Goal: Task Accomplishment & Management: Manage account settings

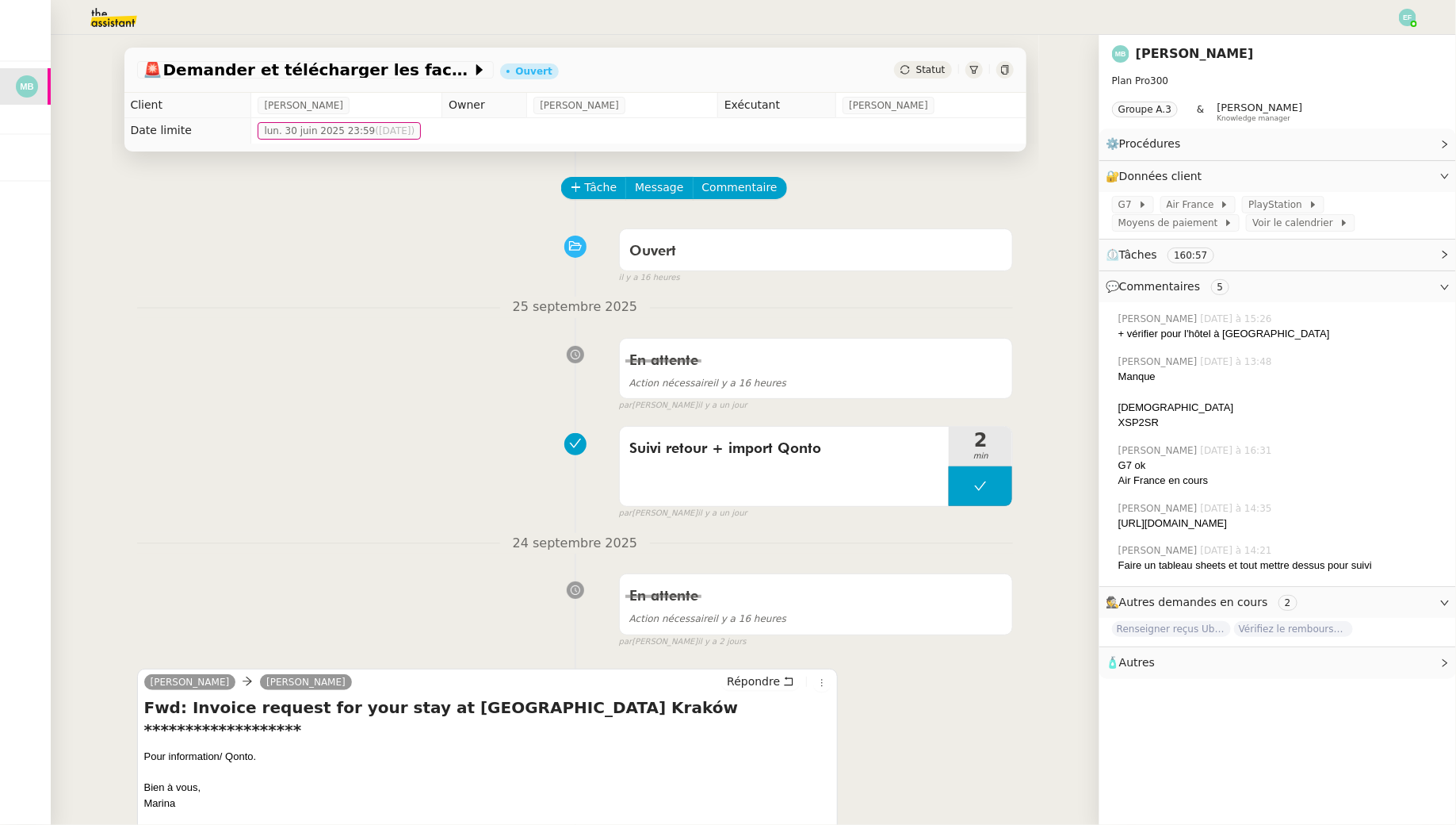
scroll to position [28, 0]
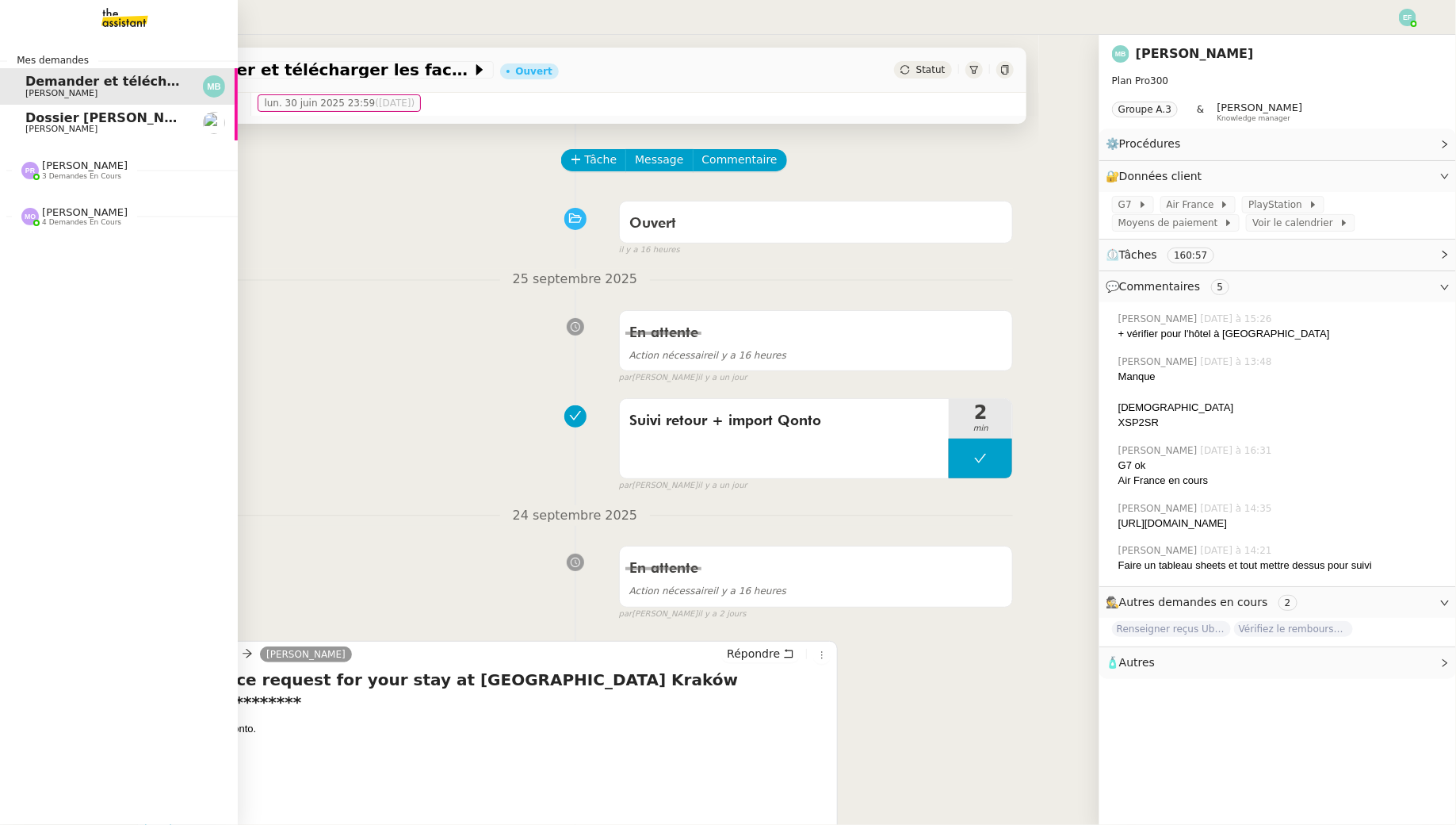
click at [36, 130] on span "[PERSON_NAME]" at bounding box center [61, 129] width 72 height 10
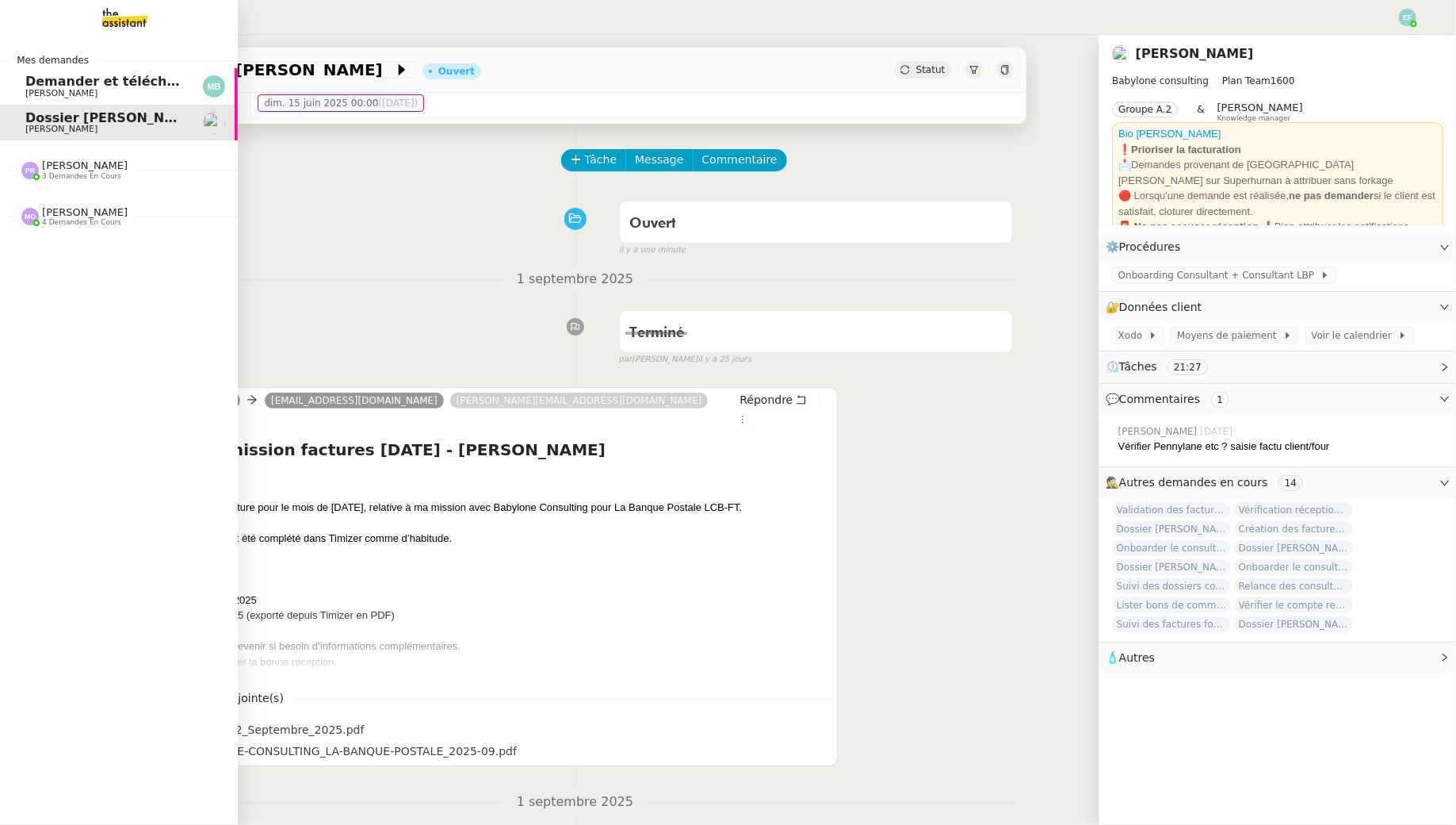
click at [47, 80] on span "Demander et télécharger les factures pour Qonto" at bounding box center [202, 81] width 353 height 15
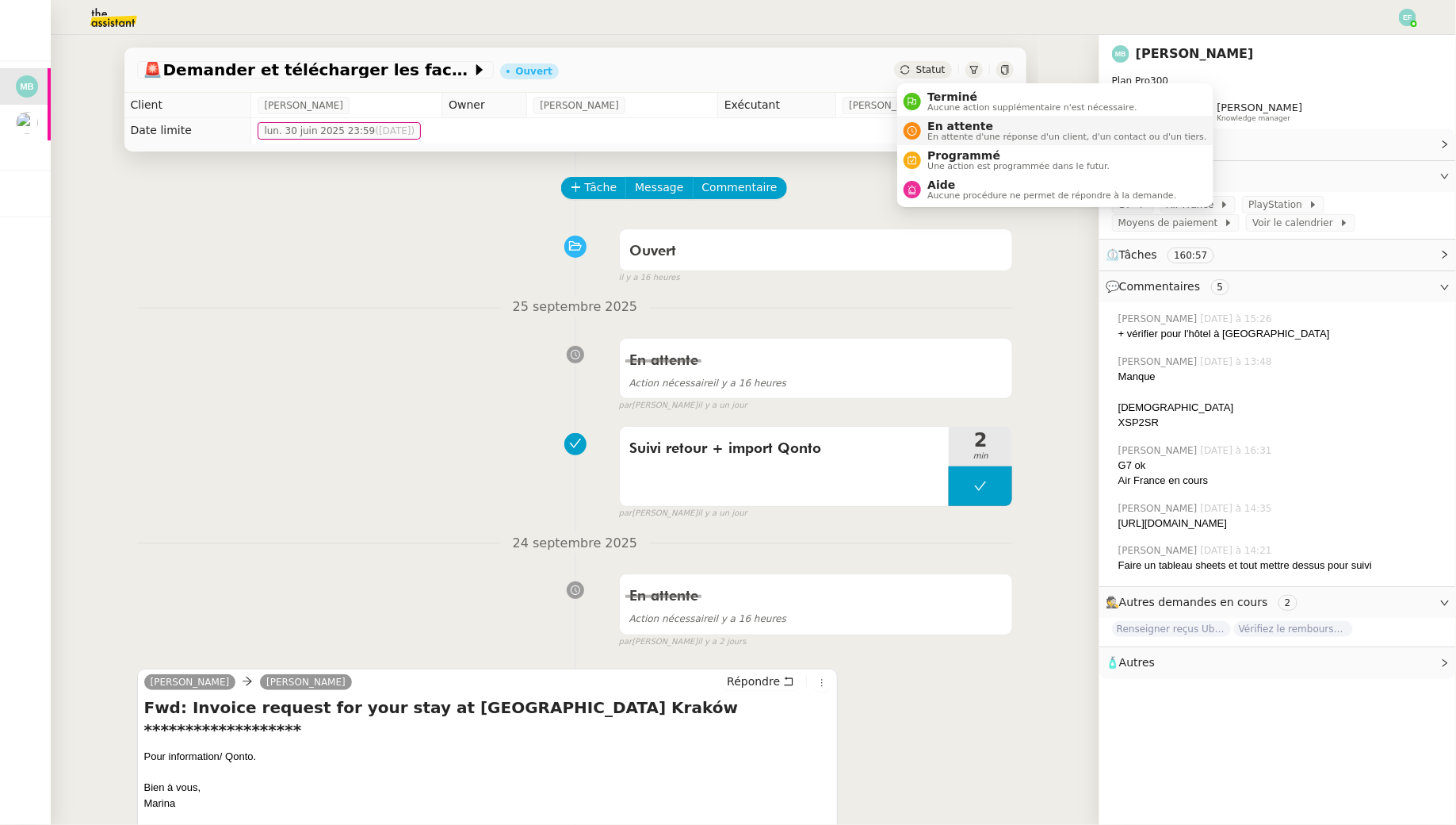
click at [930, 132] on span "En attente d'une réponse d'un client, d'un contact ou d'un tiers." at bounding box center [1066, 137] width 279 height 8
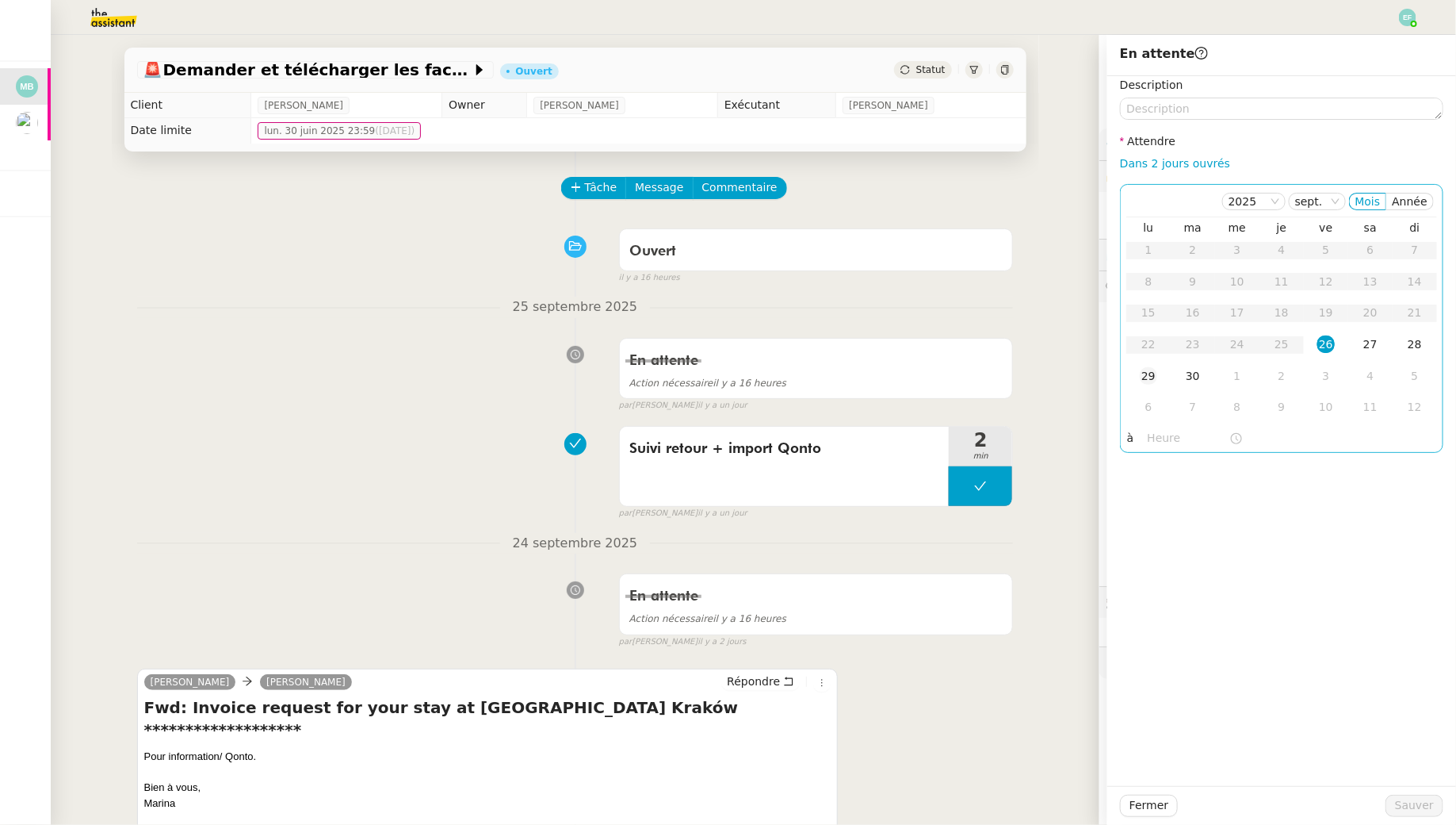
click at [1165, 377] on td "29" at bounding box center [1148, 376] width 44 height 31
click at [1425, 809] on span "Sauver" at bounding box center [1414, 805] width 39 height 19
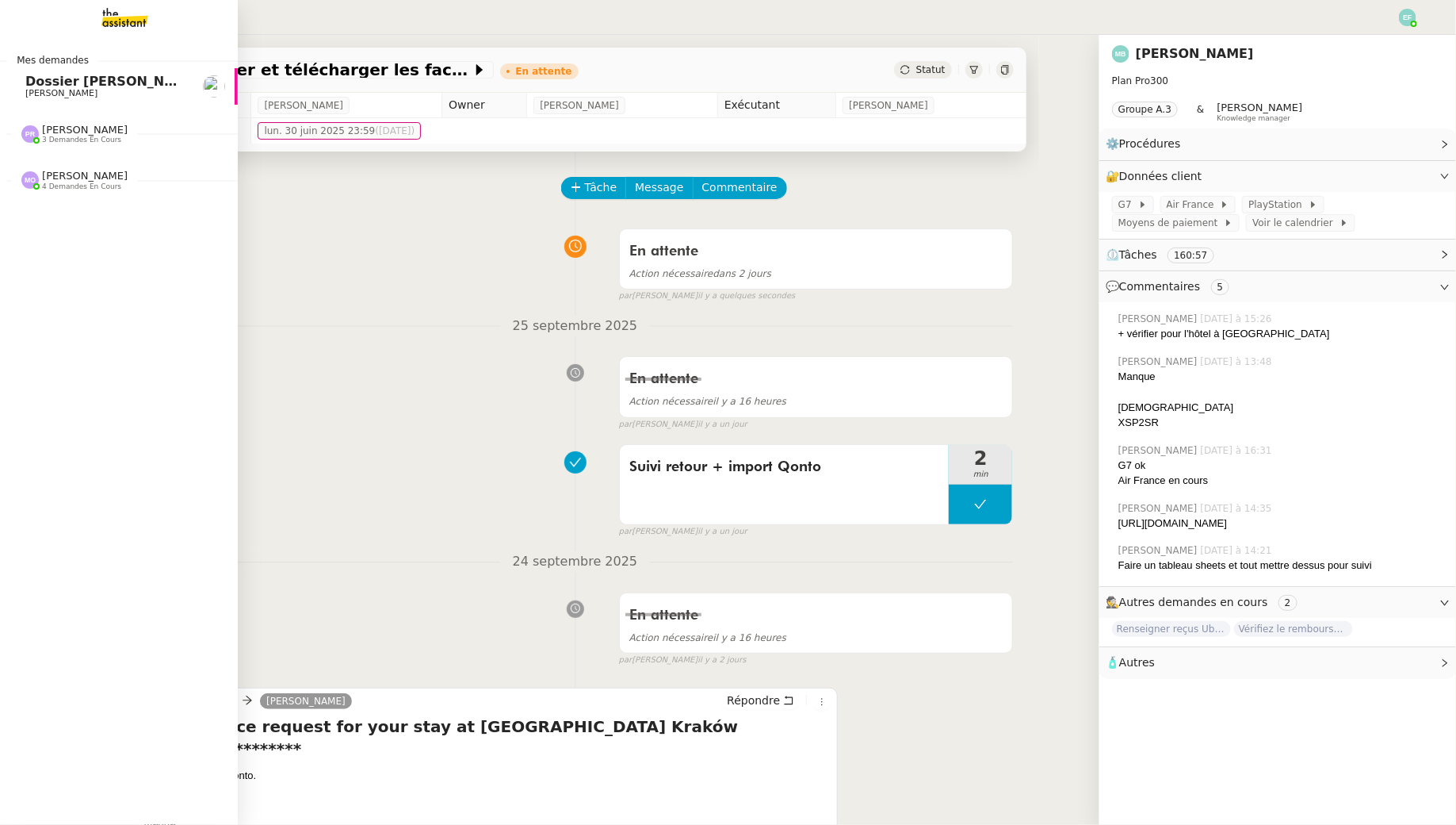
click at [42, 85] on span "Dossier [PERSON_NAME]" at bounding box center [114, 81] width 176 height 15
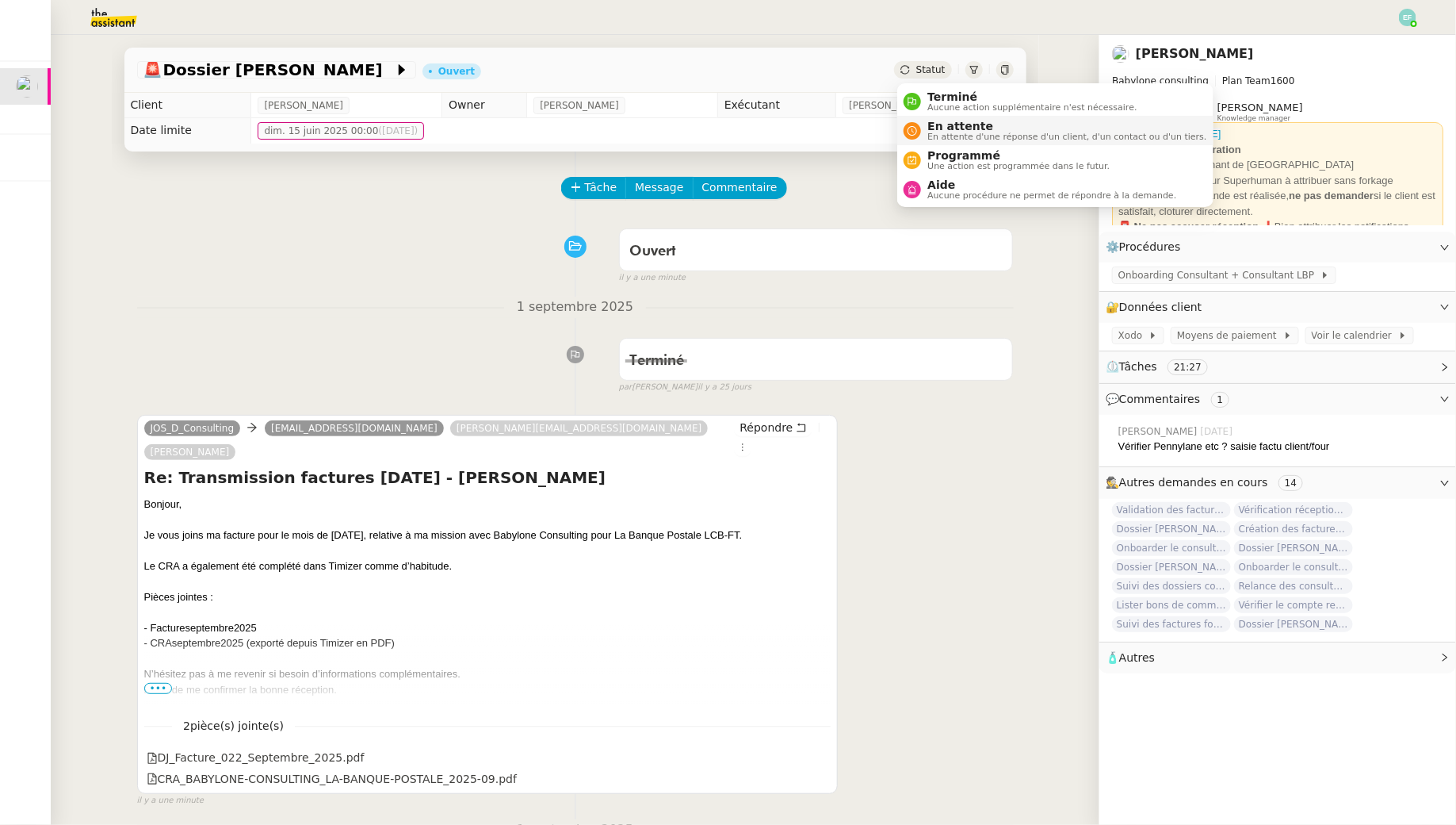
click at [932, 120] on span "En attente" at bounding box center [1066, 125] width 279 height 13
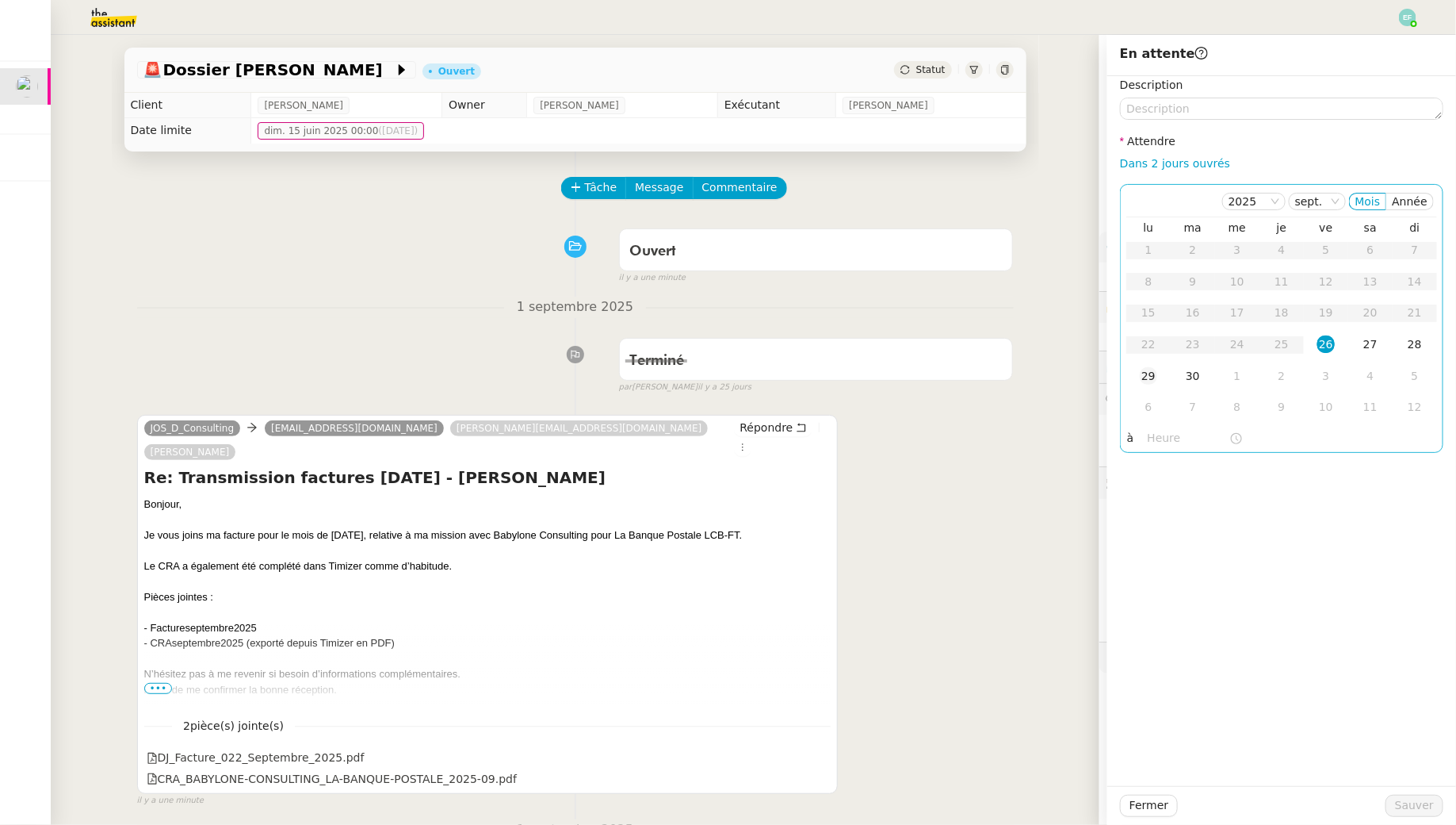
click at [1150, 376] on div "29" at bounding box center [1148, 376] width 18 height 18
click at [1412, 804] on span "Sauver" at bounding box center [1414, 805] width 39 height 19
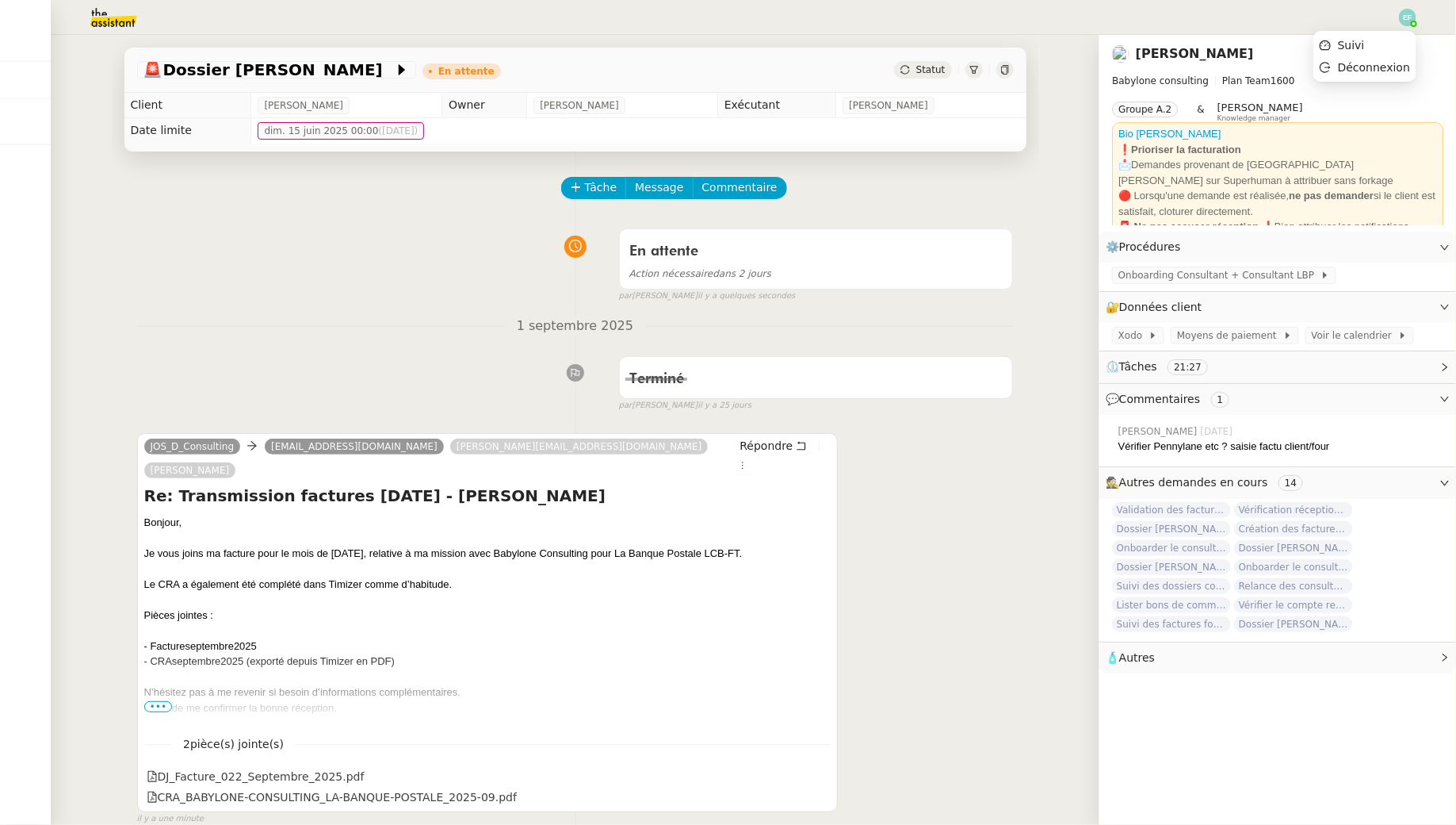
click at [1417, 23] on div at bounding box center [1408, 17] width 18 height 18
click at [1409, 41] on li "Suivi" at bounding box center [1365, 45] width 103 height 22
